Goal: Use online tool/utility: Utilize a website feature to perform a specific function

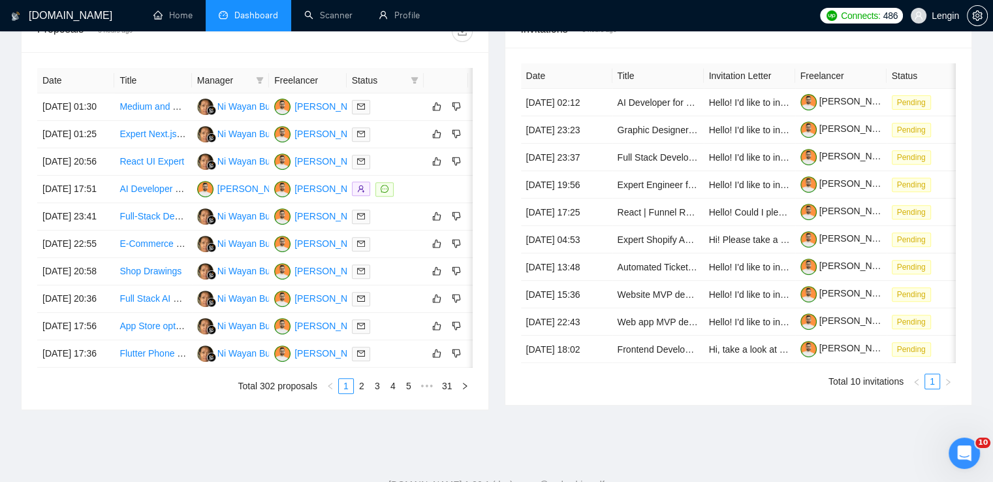
scroll to position [509, 0]
click at [348, 21] on link "Scanner" at bounding box center [328, 15] width 48 height 11
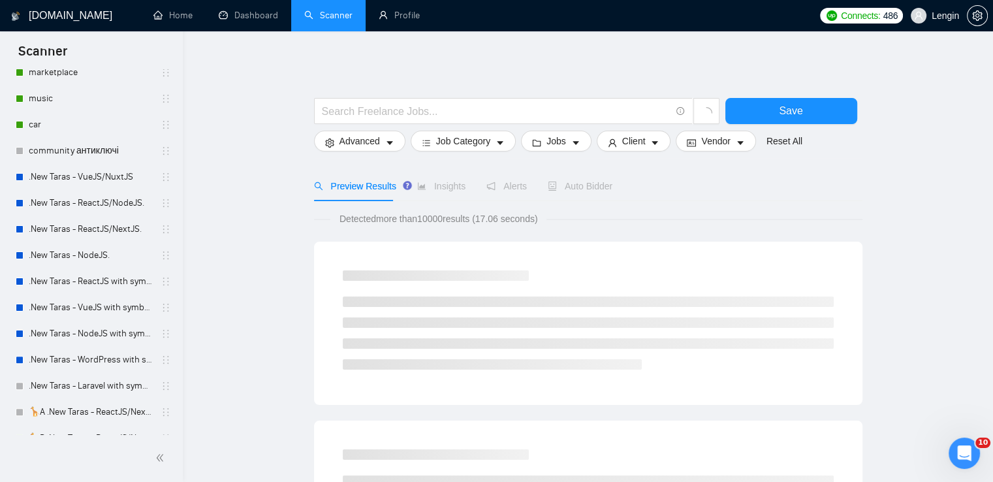
scroll to position [337, 0]
click at [119, 207] on link ".New Taras - ReactJS/NodeJS." at bounding box center [91, 202] width 124 height 26
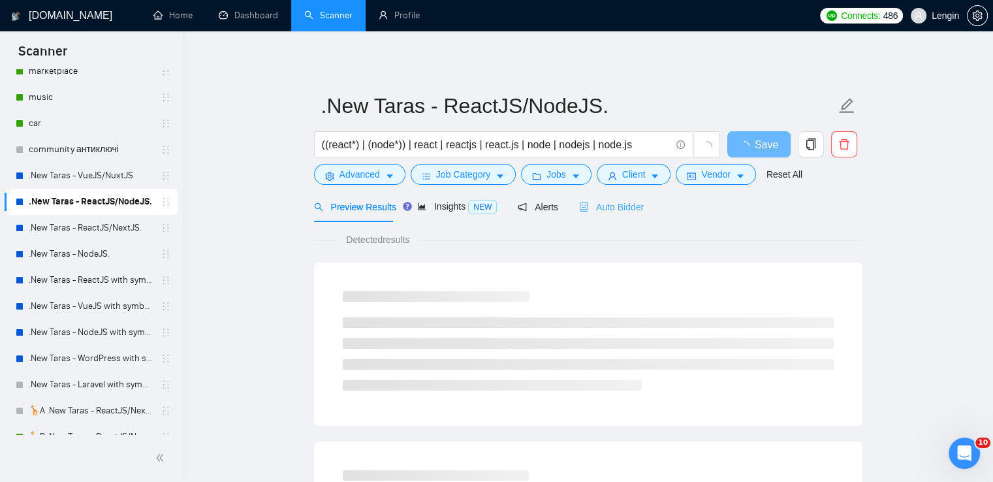
click at [610, 197] on div "Auto Bidder" at bounding box center [611, 206] width 65 height 31
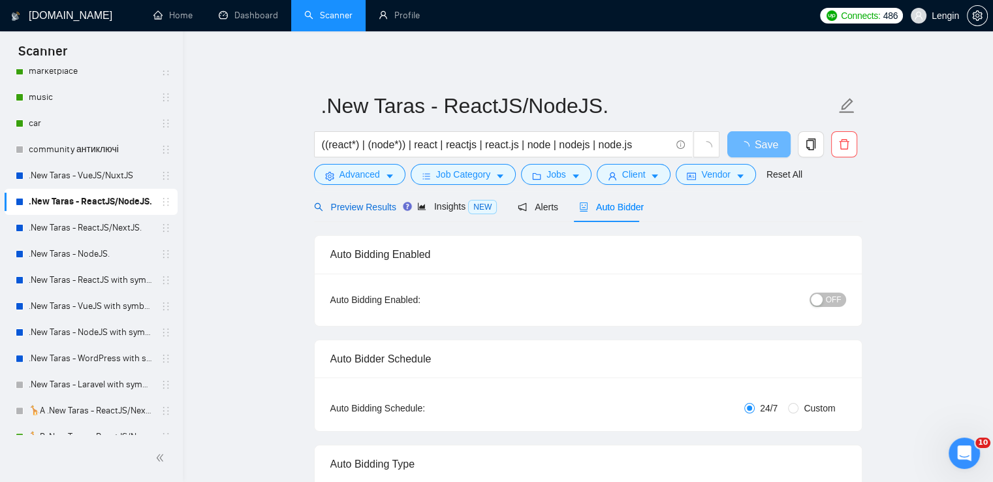
click at [365, 208] on span "Preview Results" at bounding box center [355, 207] width 82 height 10
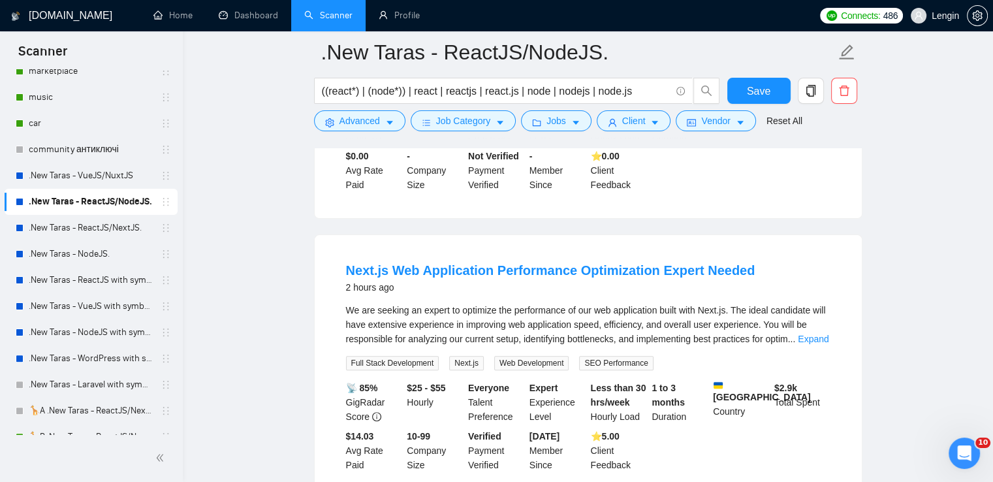
scroll to position [319, 0]
click at [108, 223] on link ".New Taras - ReactJS/NextJS." at bounding box center [91, 228] width 124 height 26
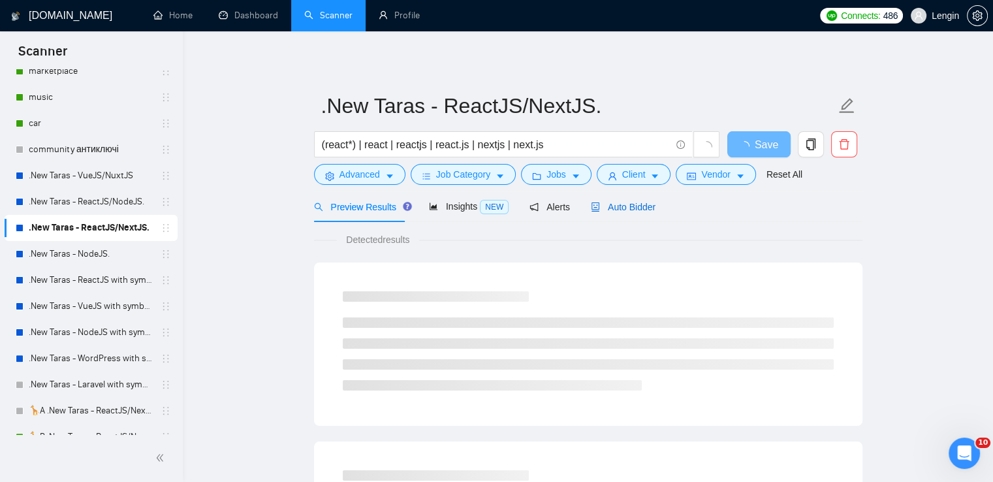
click at [609, 211] on span "Auto Bidder" at bounding box center [623, 207] width 65 height 10
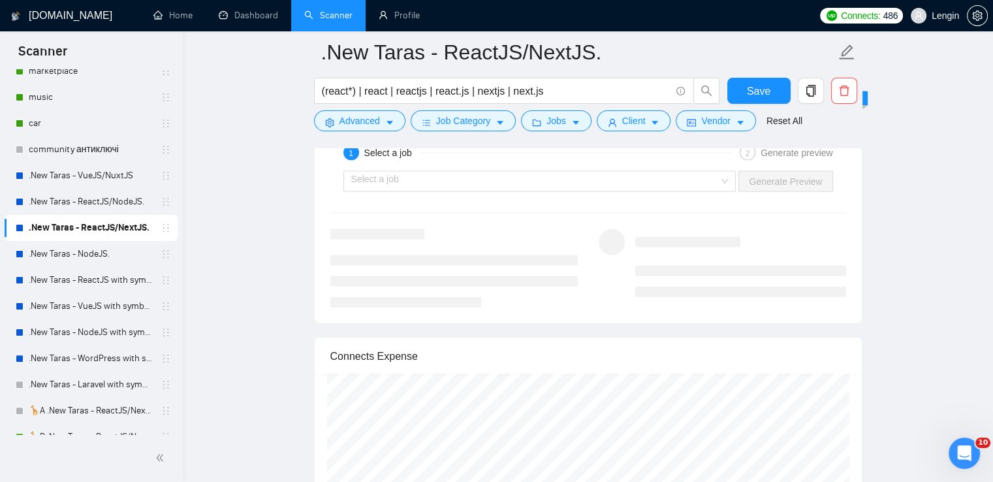
scroll to position [2814, 0]
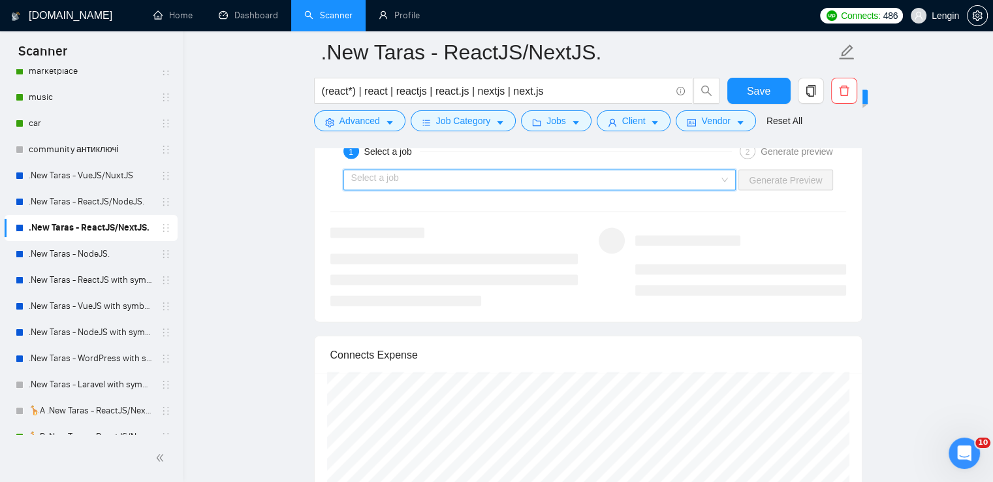
click at [705, 172] on input "search" at bounding box center [535, 180] width 368 height 20
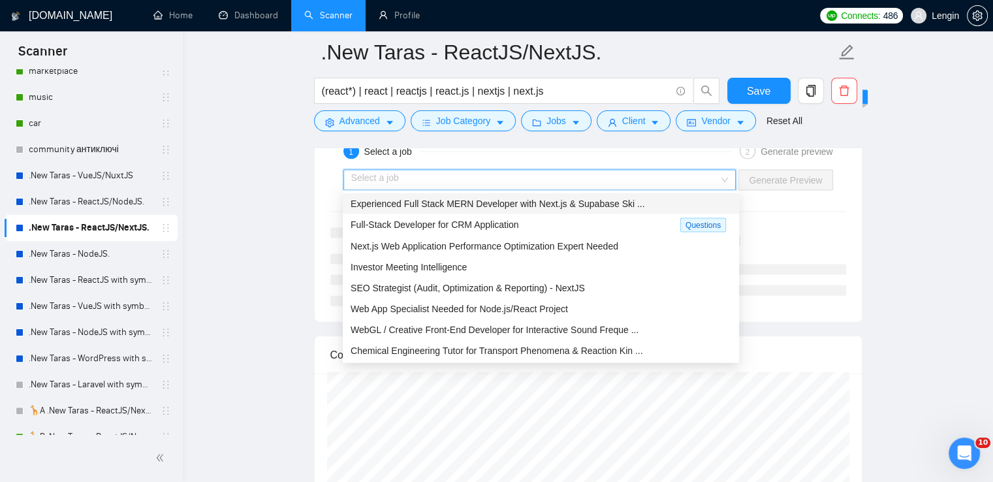
click at [593, 198] on span "Experienced Full Stack MERN Developer with Next.js & Supabase Ski ..." at bounding box center [498, 203] width 294 height 10
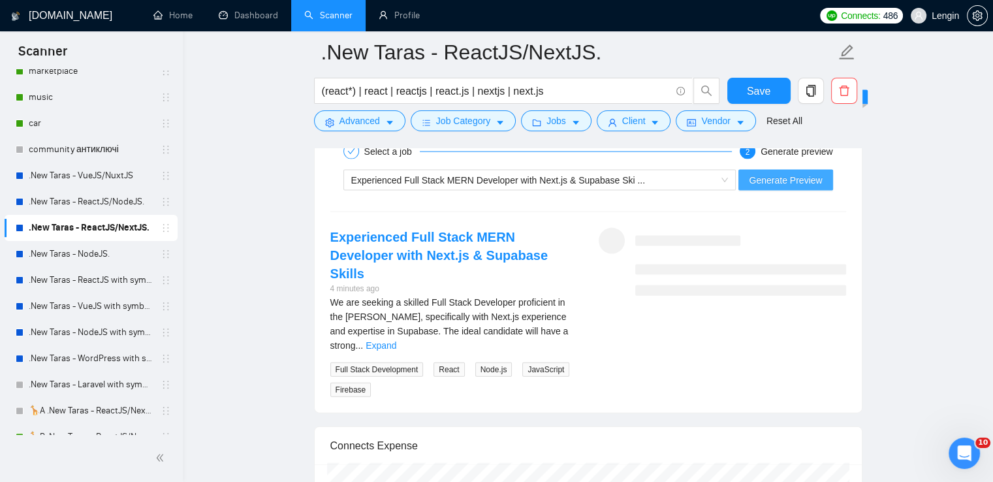
click at [767, 180] on span "Generate Preview" at bounding box center [785, 180] width 73 height 14
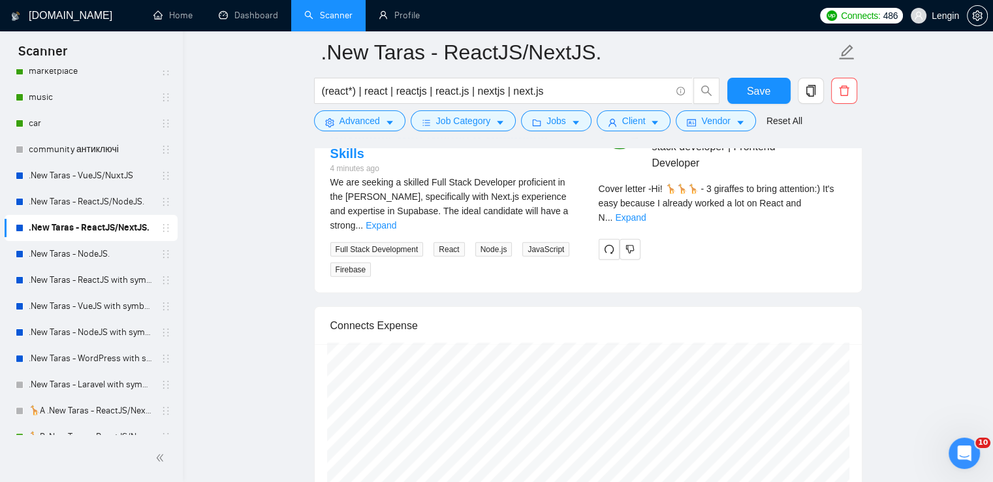
scroll to position [2937, 0]
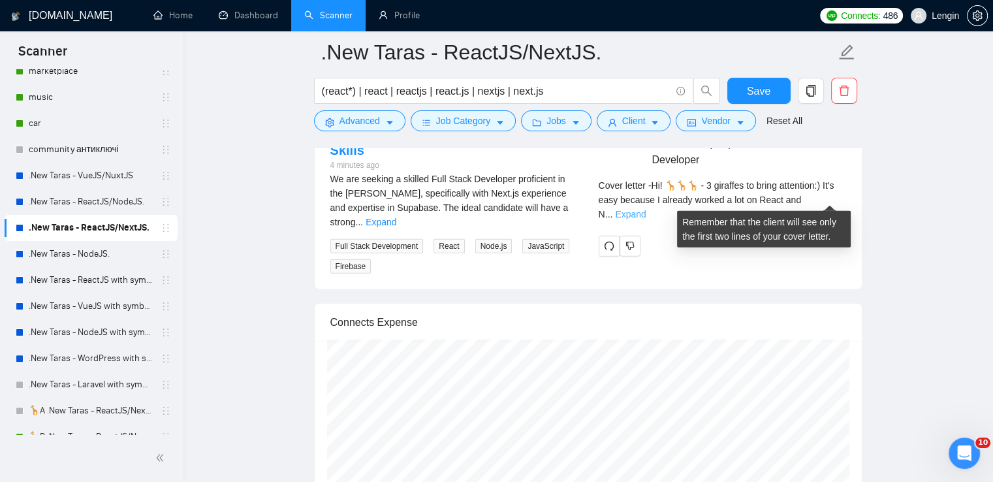
click at [646, 209] on link "Expand" at bounding box center [630, 214] width 31 height 10
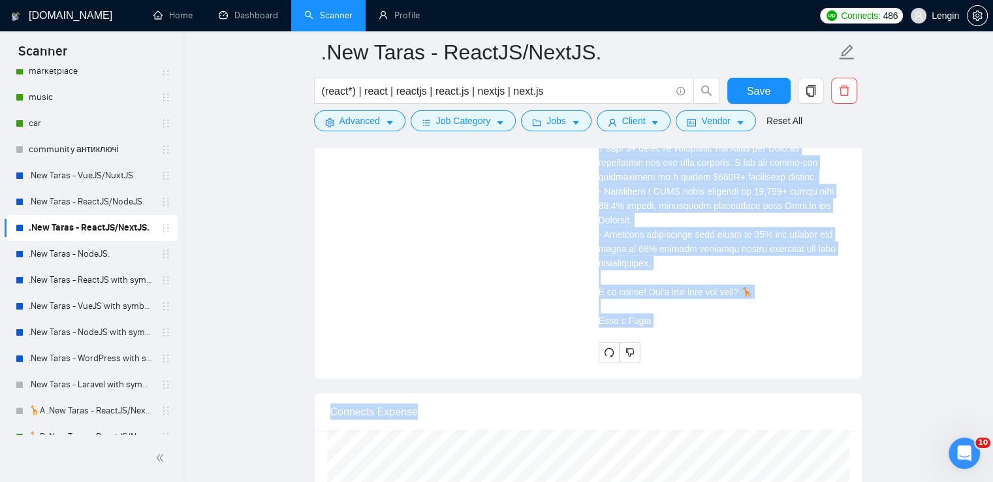
scroll to position [3262, 0]
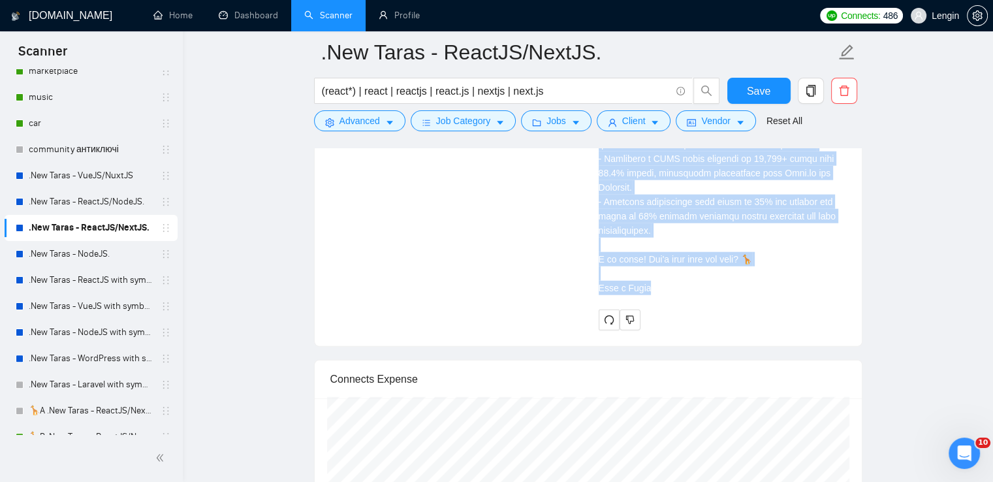
drag, startPoint x: 596, startPoint y: 191, endPoint x: 645, endPoint y: 292, distance: 112.4
click at [645, 292] on div "[PERSON_NAME] React Developer | Senior full stack developer | Frontend Develope…" at bounding box center [722, 55] width 268 height 550
copy div "project relevant to your request: 📍 It's platform based on React and Next.js, d…"
